Goal: Use online tool/utility: Utilize a website feature to perform a specific function

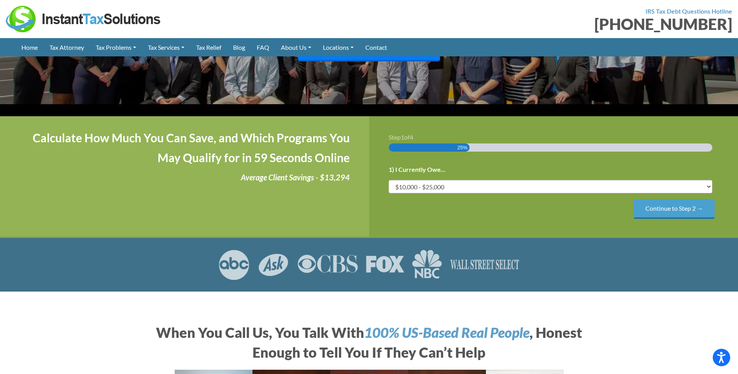
scroll to position [117, 0]
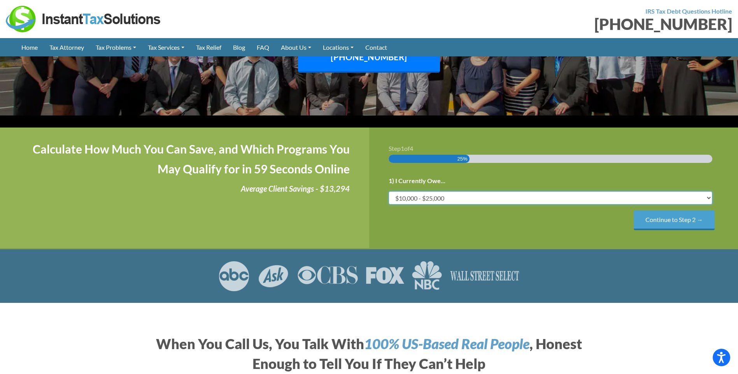
click at [451, 192] on select "Less than $10,000 $10,000 - $25,000 $25,000 - $50,000 $50,000 - $75,000 $75,000+" at bounding box center [551, 198] width 324 height 13
select select "25-50"
click at [389, 192] on select "Less than $10,000 $10,000 - $25,000 $25,000 - $50,000 $50,000 - $75,000 $75,000+" at bounding box center [551, 198] width 324 height 13
click at [675, 211] on input "Continue to Step 2 →" at bounding box center [674, 221] width 81 height 20
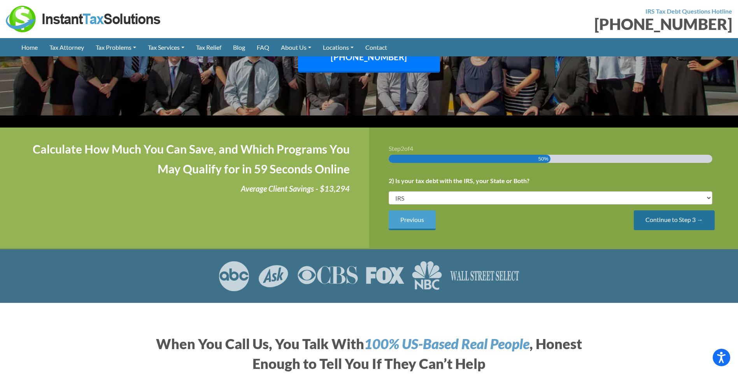
click at [668, 211] on input "Continue to Step 3 →" at bounding box center [674, 221] width 81 height 20
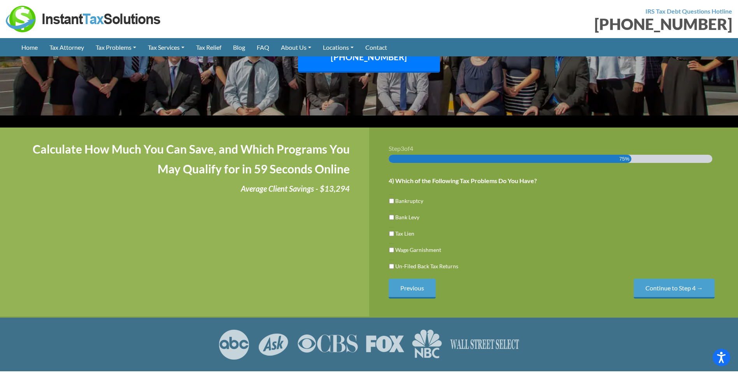
click at [452, 262] on label "Un-Filed Back Tax Returns" at bounding box center [426, 266] width 63 height 8
click at [394, 260] on input "Un-Filed Back Tax Returns" at bounding box center [391, 266] width 5 height 13
checkbox input "true"
click at [664, 279] on input "Continue to Step 4 →" at bounding box center [674, 289] width 81 height 20
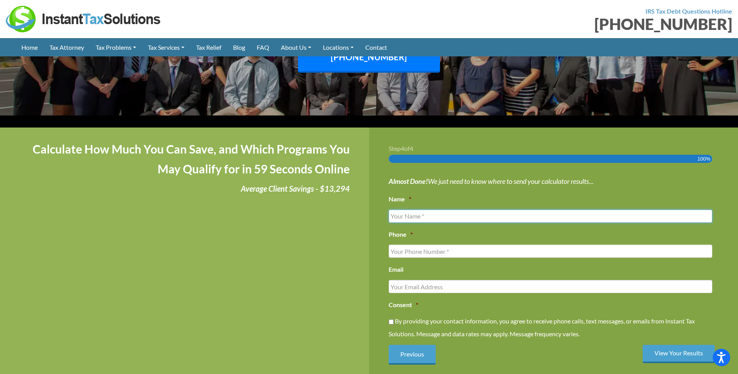
click at [407, 210] on input "Name *" at bounding box center [551, 216] width 324 height 13
type input "raid"
click at [420, 245] on input "(___) ___-____" at bounding box center [551, 251] width 324 height 13
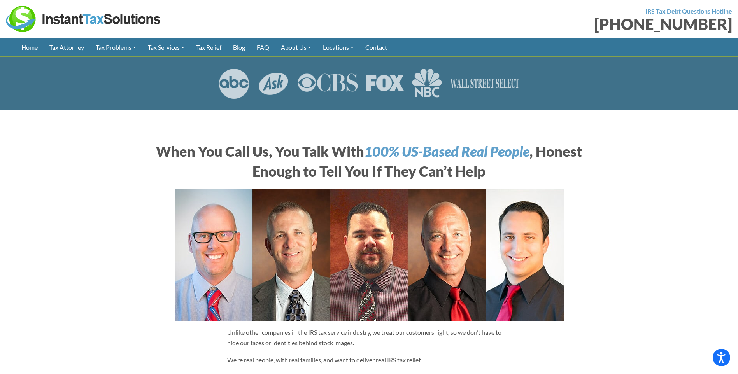
scroll to position [117, 0]
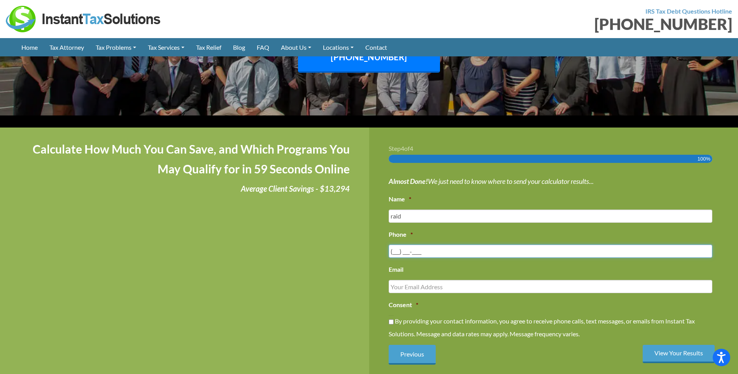
click at [397, 245] on input "(___) ___-____" at bounding box center [551, 251] width 324 height 13
drag, startPoint x: 446, startPoint y: 237, endPoint x: 357, endPoint y: 255, distance: 90.8
click at [354, 255] on div "Calculate How Much You Can Save, and Which Programs You May Qualify for in 59 S…" at bounding box center [369, 255] width 738 height 255
click at [393, 245] on input "(__5) 712-3291" at bounding box center [551, 251] width 324 height 13
type input "[PHONE_NUMBER]"
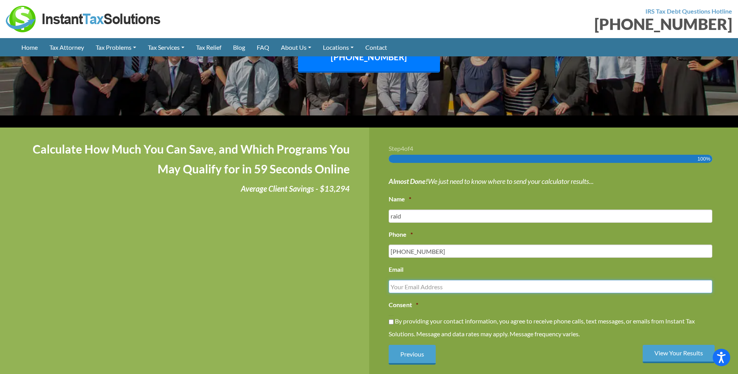
click at [411, 280] on input "Email" at bounding box center [551, 286] width 324 height 13
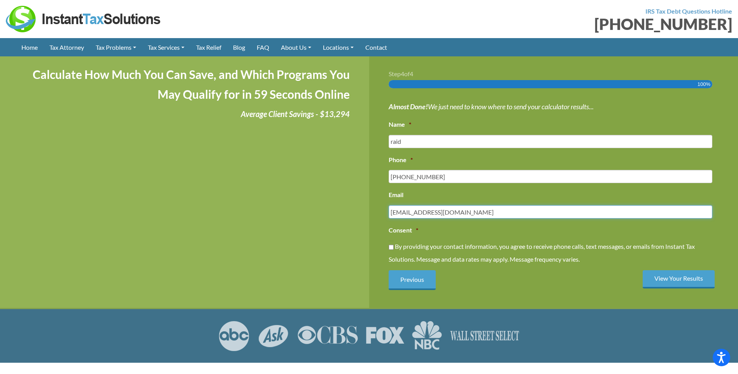
scroll to position [195, 0]
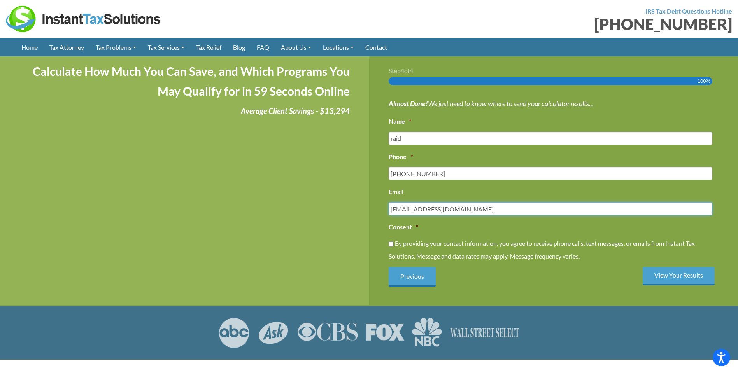
type input "[EMAIL_ADDRESS][DOMAIN_NAME]"
click at [392, 238] on input "By providing your contact information, you agree to receive phone calls, text m…" at bounding box center [391, 244] width 5 height 13
checkbox input "true"
click at [665, 267] on input "View Your Results" at bounding box center [679, 276] width 72 height 18
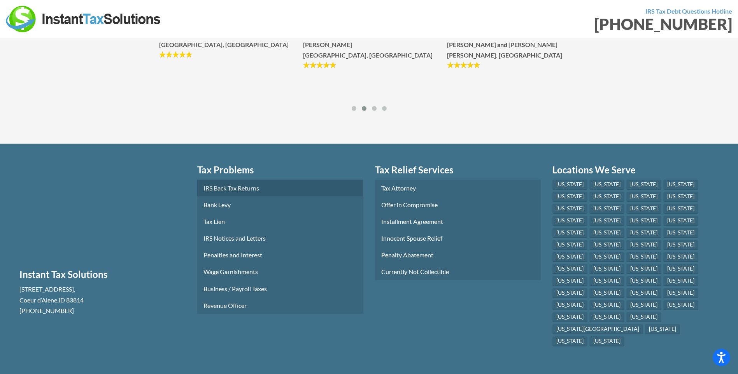
scroll to position [350, 0]
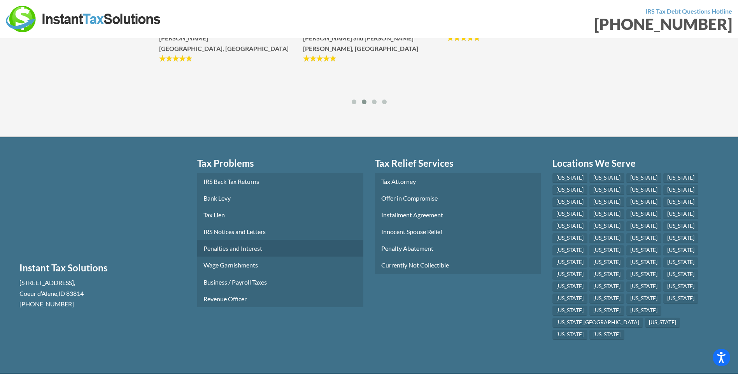
click at [224, 257] on link "Penalties and Interest" at bounding box center [280, 248] width 166 height 17
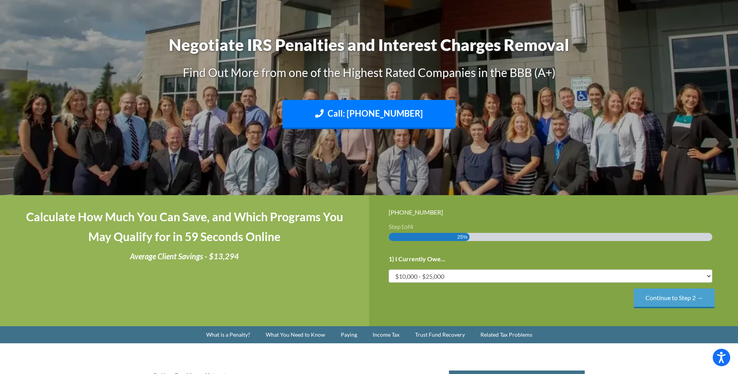
scroll to position [117, 0]
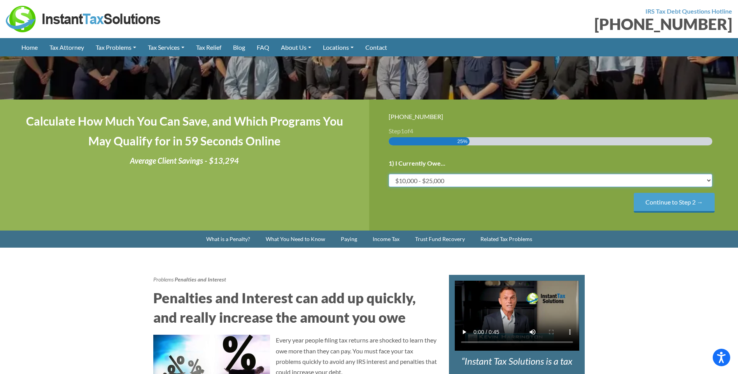
click at [708, 180] on select "Less than $10,000 $10,000 - $25,000 $25,000 - $50,000 $50,000 - $75,000 $75,000+" at bounding box center [551, 180] width 324 height 13
select select "50-75"
click at [389, 174] on select "Less than $10,000 $10,000 - $25,000 $25,000 - $50,000 $50,000 - $75,000 $75,000+" at bounding box center [551, 180] width 324 height 13
click at [666, 200] on input "Continue to Step 2 →" at bounding box center [674, 203] width 81 height 20
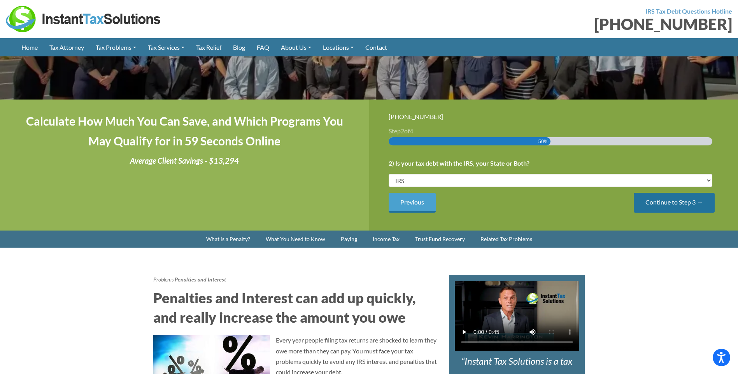
click at [661, 199] on input "Continue to Step 3 →" at bounding box center [674, 203] width 81 height 20
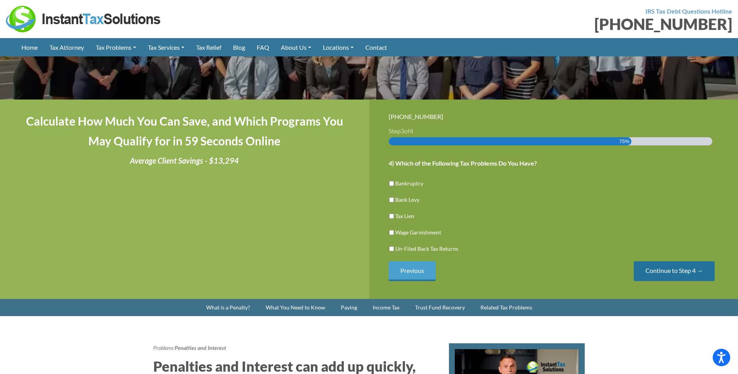
click at [669, 268] on input "Continue to Step 4 →" at bounding box center [674, 272] width 81 height 20
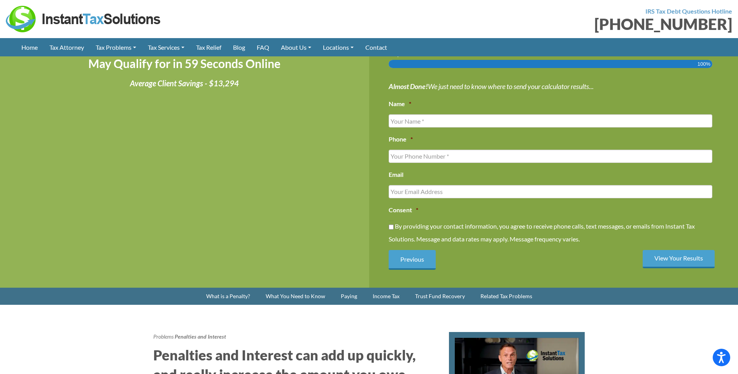
scroll to position [195, 0]
click at [392, 226] on input "By providing your contact information, you agree to receive phone calls, text m…" at bounding box center [391, 226] width 5 height 13
checkbox input "true"
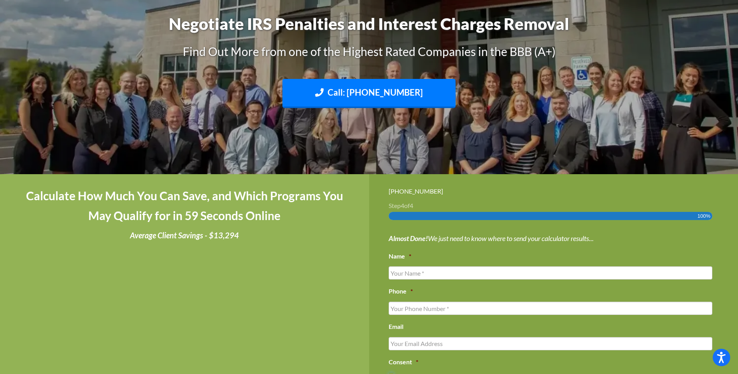
scroll to position [117, 0]
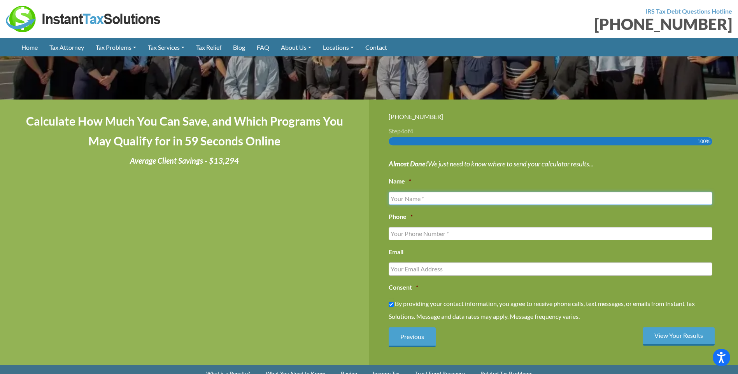
click at [401, 200] on input "Name *" at bounding box center [551, 198] width 324 height 13
type input "raid"
type input "5712329145"
type input "[EMAIL_ADDRESS][DOMAIN_NAME]"
type input "[PHONE_NUMBER]"
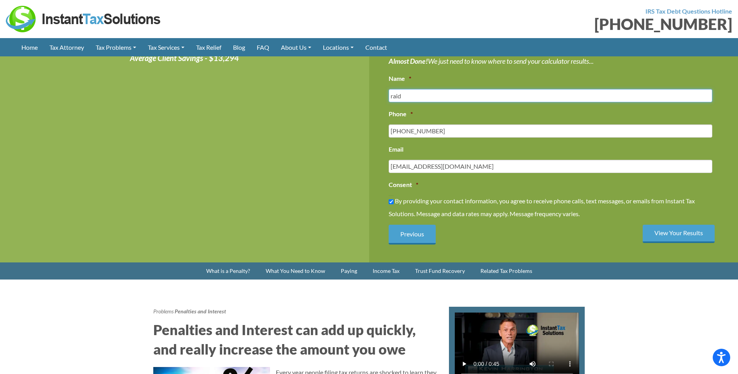
scroll to position [234, 0]
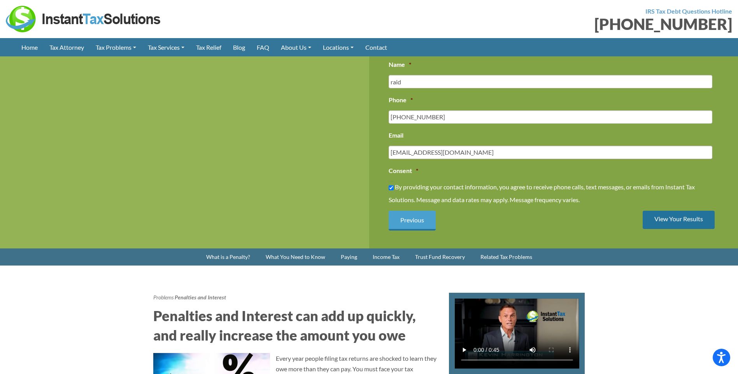
click at [674, 221] on input "View Your Results" at bounding box center [679, 220] width 72 height 18
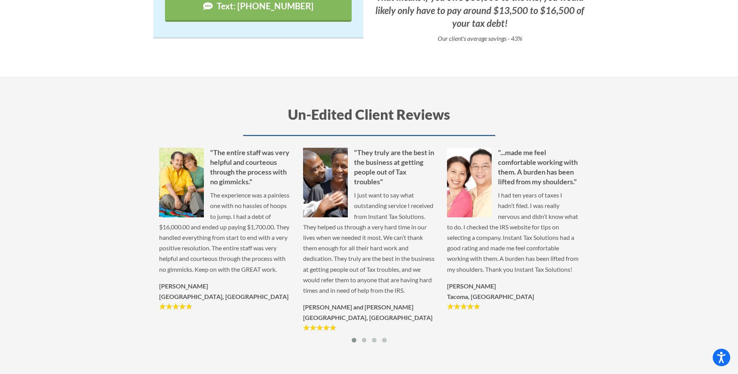
scroll to position [195, 0]
